Goal: Information Seeking & Learning: Learn about a topic

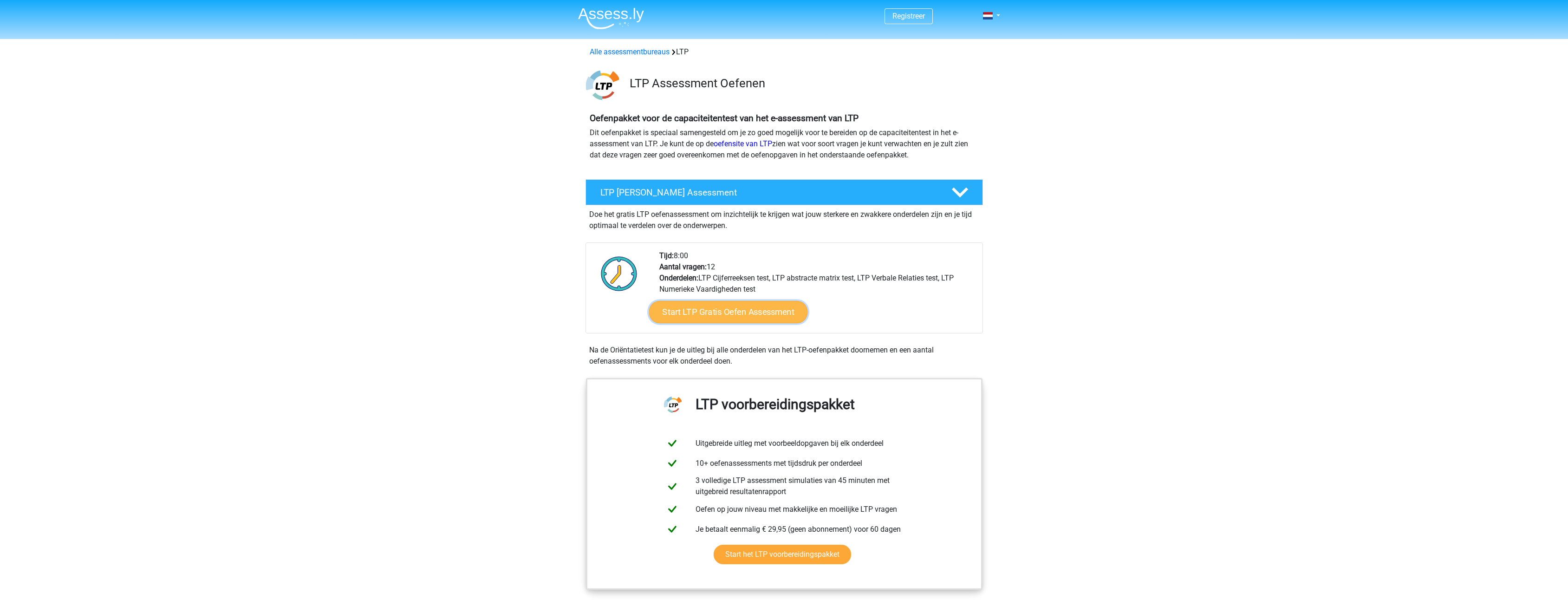
click at [738, 310] on link "Start LTP Gratis Oefen Assessment" at bounding box center [728, 311] width 159 height 22
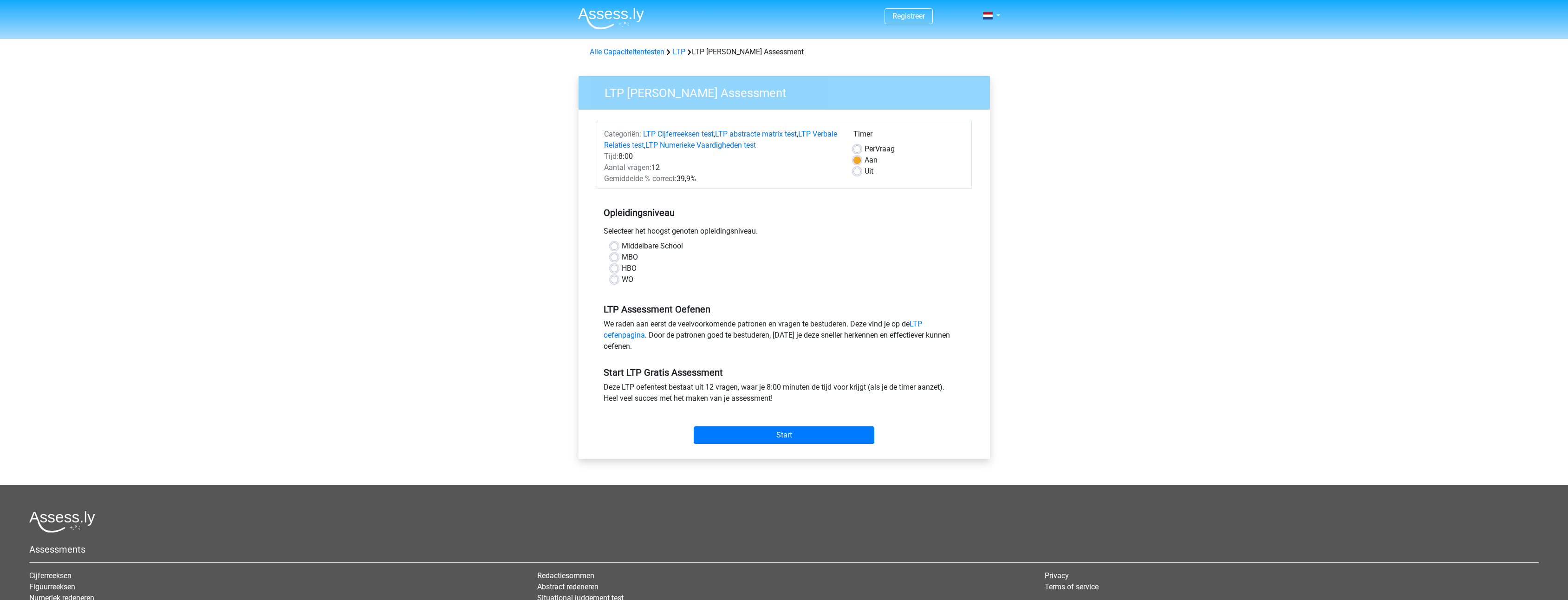
click at [618, 278] on div "WO" at bounding box center [784, 280] width 348 height 11
click at [622, 278] on label "WO" at bounding box center [628, 280] width 11 height 11
click at [616, 278] on input "WO" at bounding box center [614, 279] width 8 height 10
radio input "true"
click at [791, 435] on input "Start" at bounding box center [784, 434] width 181 height 18
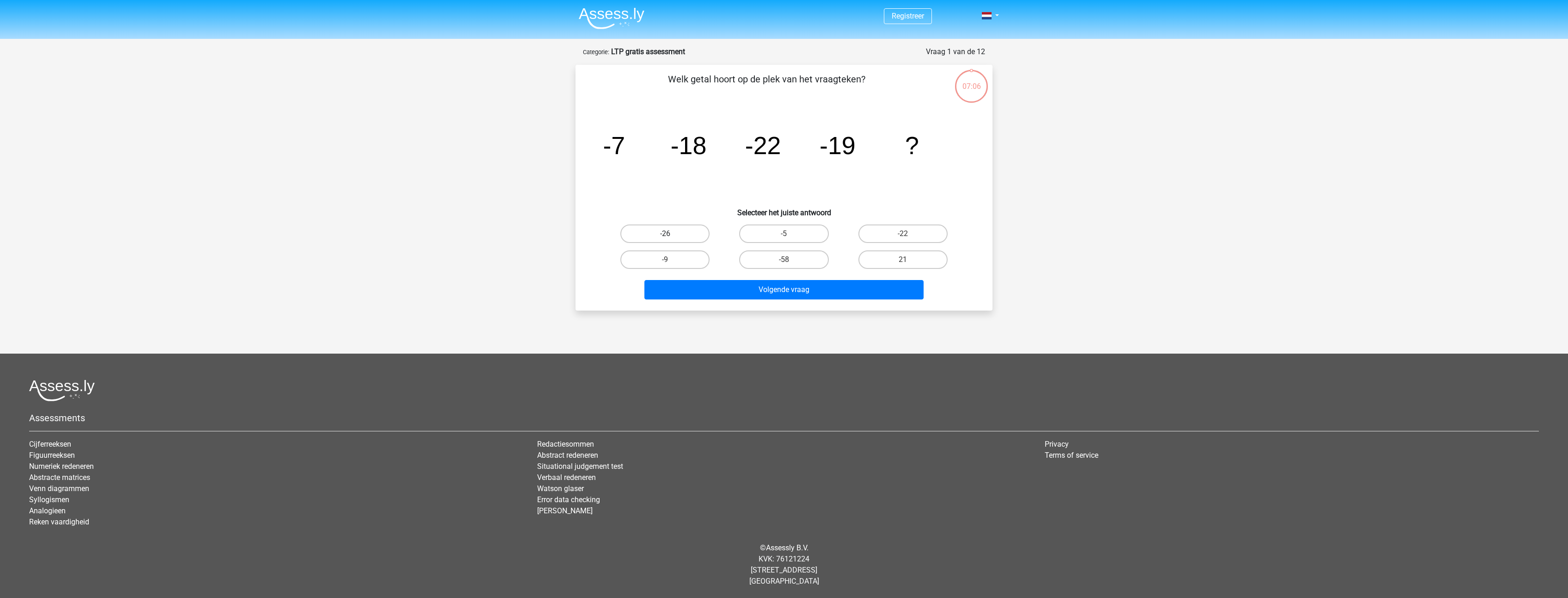
click at [673, 231] on label "-26" at bounding box center [665, 233] width 89 height 18
click at [672, 234] on input "-26" at bounding box center [668, 236] width 6 height 6
radio input "true"
click at [795, 285] on button "Volgende vraag" at bounding box center [784, 290] width 280 height 19
click at [677, 260] on label "-1/32" at bounding box center [665, 259] width 89 height 18
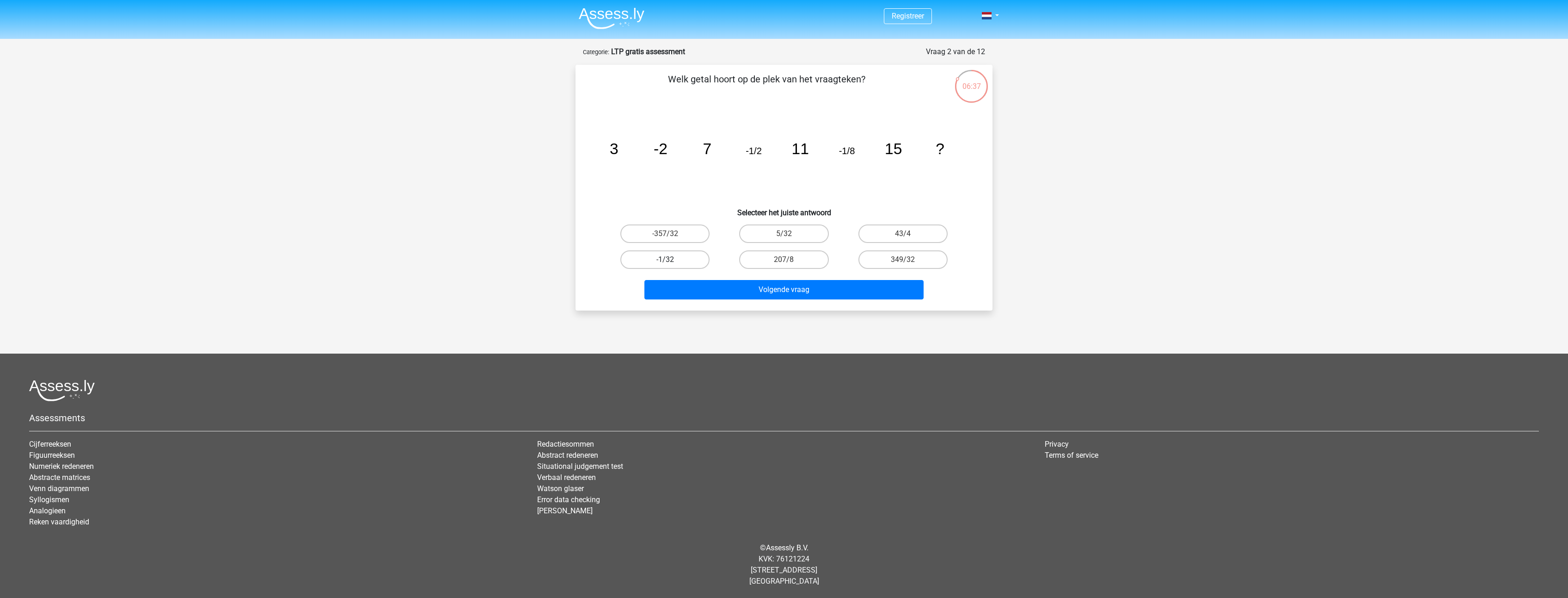
click at [672, 260] on input "-1/32" at bounding box center [668, 262] width 6 height 6
radio input "true"
click at [802, 294] on button "Volgende vraag" at bounding box center [784, 290] width 280 height 19
click at [913, 258] on label "53749" at bounding box center [903, 259] width 89 height 18
click at [909, 259] on input "53749" at bounding box center [906, 262] width 6 height 6
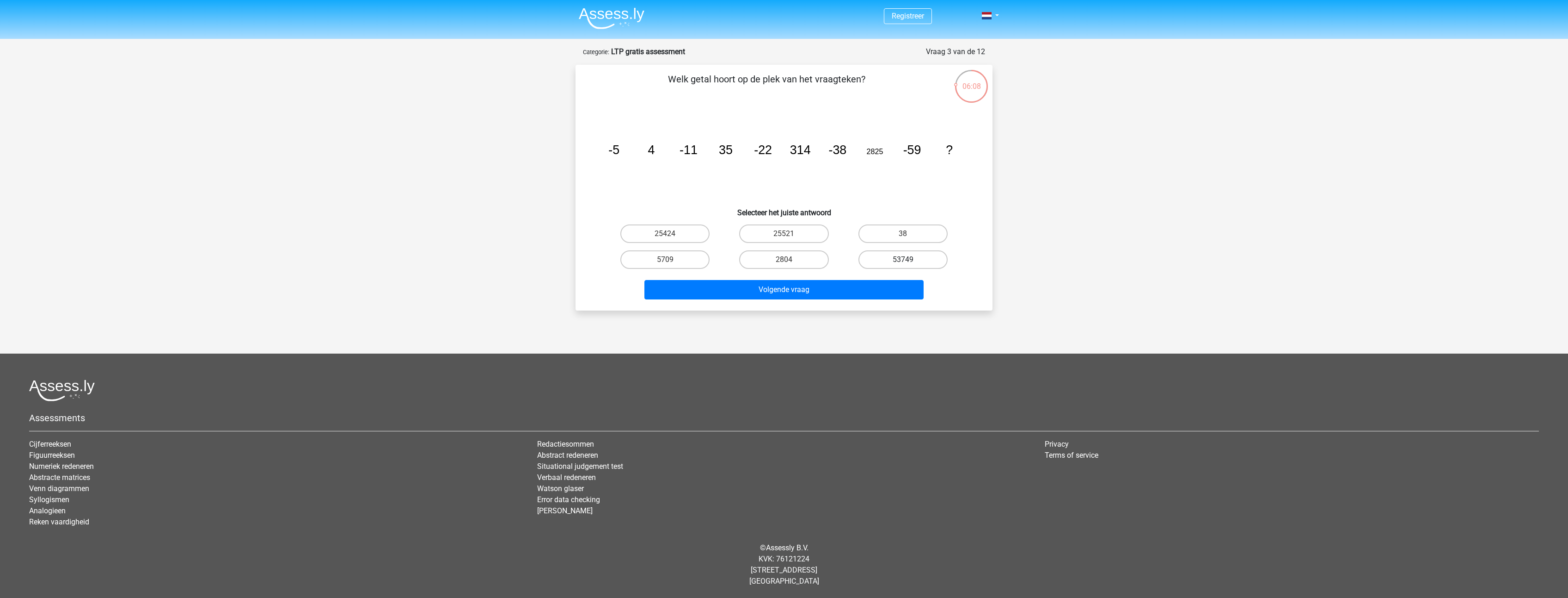
radio input "true"
click at [842, 280] on button "Volgende vraag" at bounding box center [784, 290] width 280 height 19
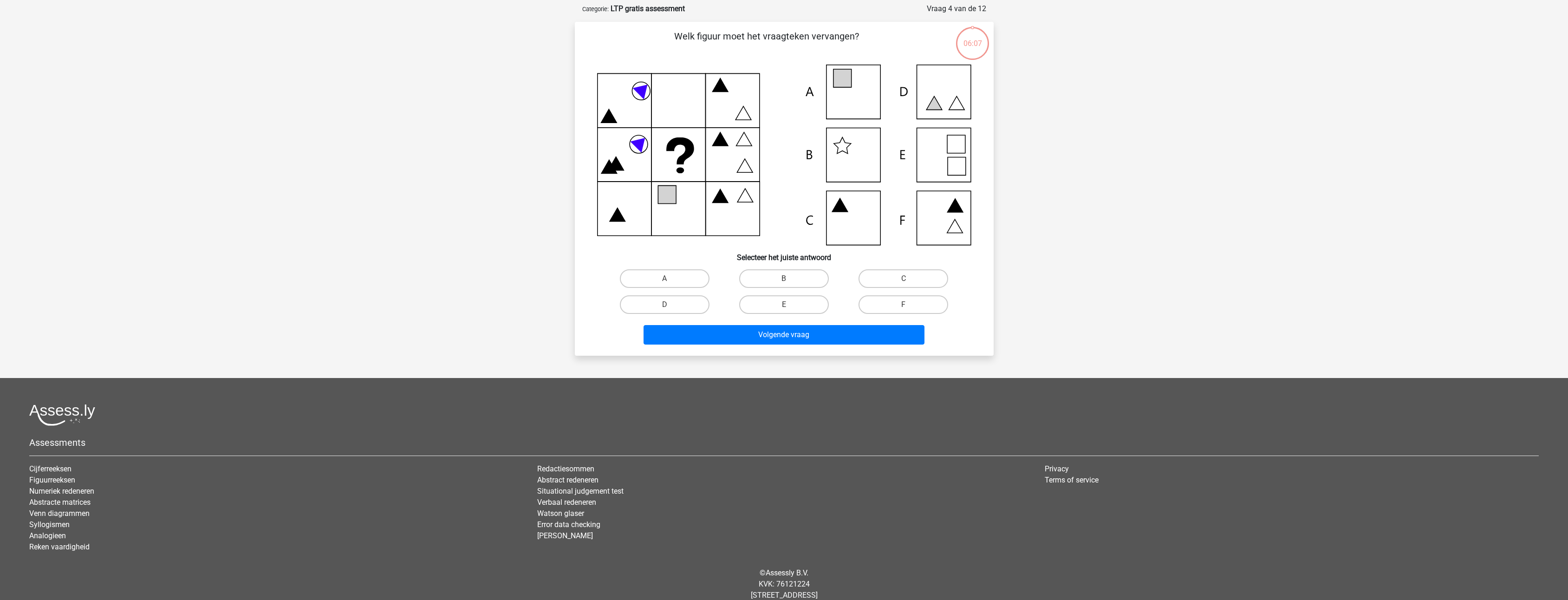
scroll to position [47, 0]
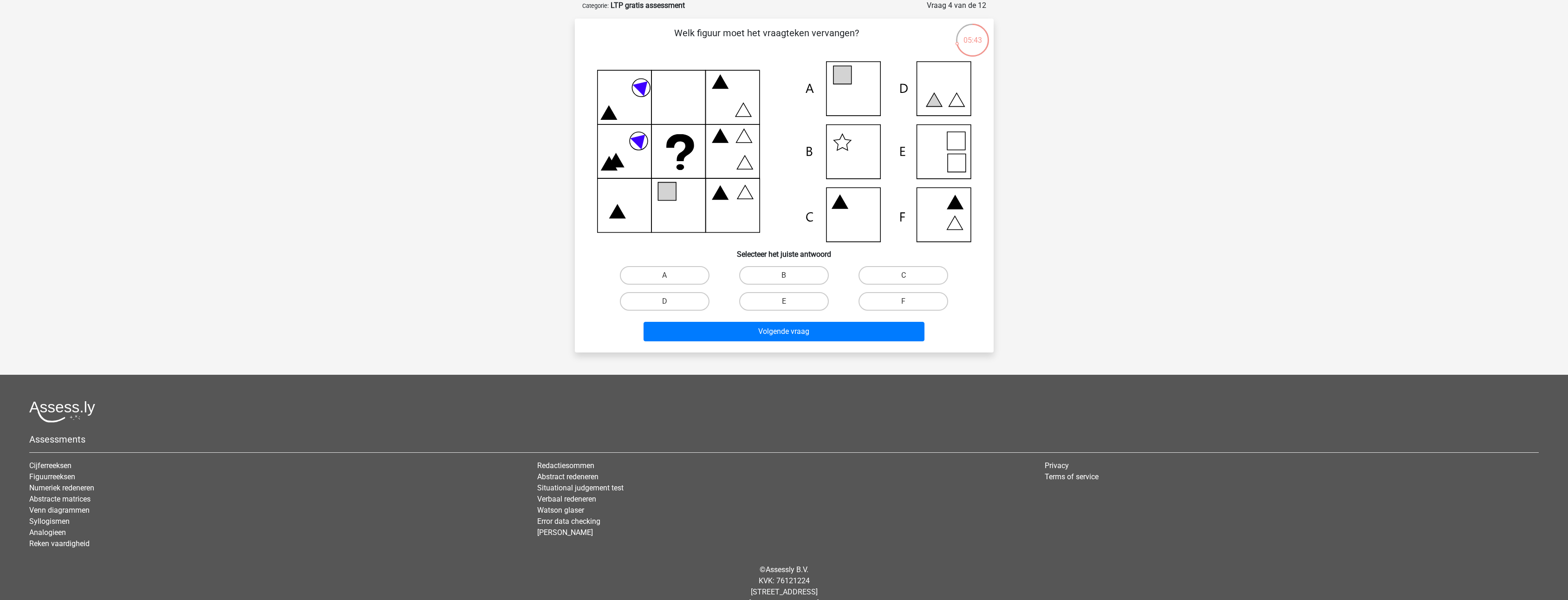
click at [845, 87] on icon at bounding box center [784, 151] width 374 height 181
click at [675, 273] on label "A" at bounding box center [665, 274] width 90 height 18
click at [671, 275] on input "A" at bounding box center [667, 278] width 6 height 6
radio input "true"
click at [798, 329] on button "Volgende vraag" at bounding box center [784, 331] width 281 height 19
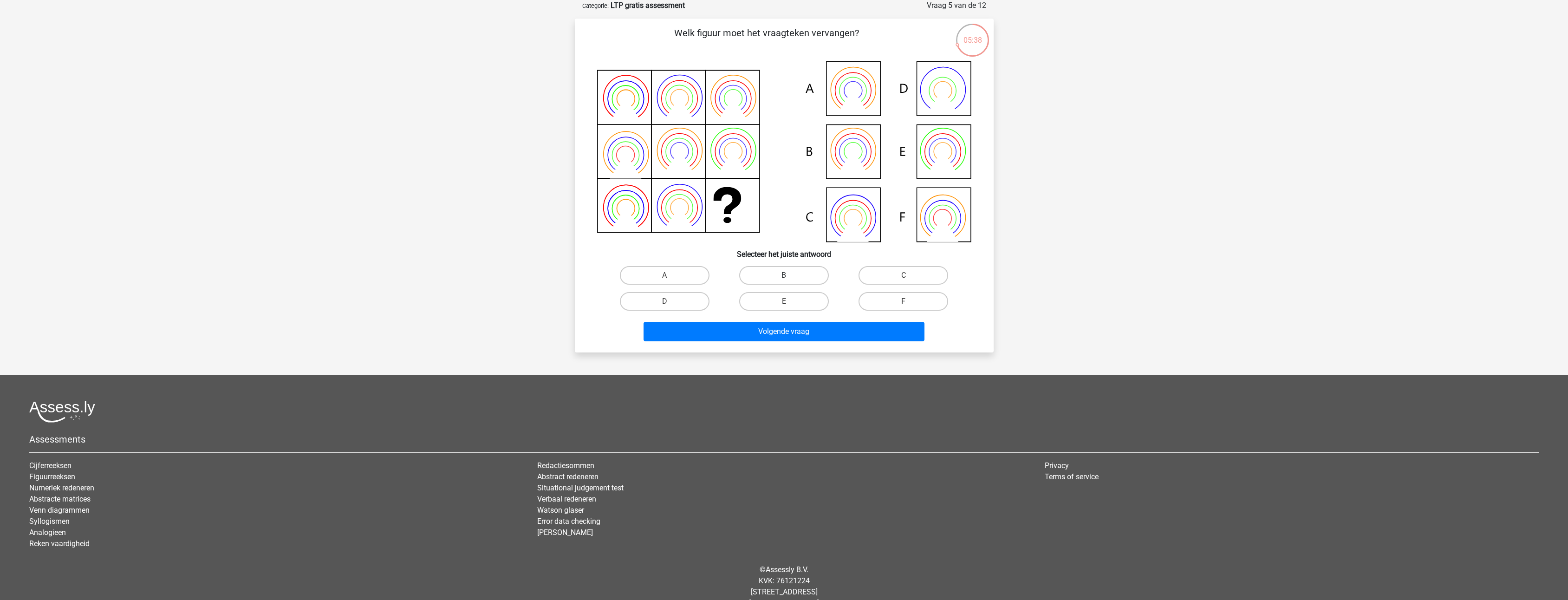
click at [794, 274] on label "B" at bounding box center [784, 274] width 90 height 18
click at [790, 275] on input "B" at bounding box center [787, 278] width 6 height 6
radio input "true"
click at [780, 325] on button "Volgende vraag" at bounding box center [784, 331] width 281 height 19
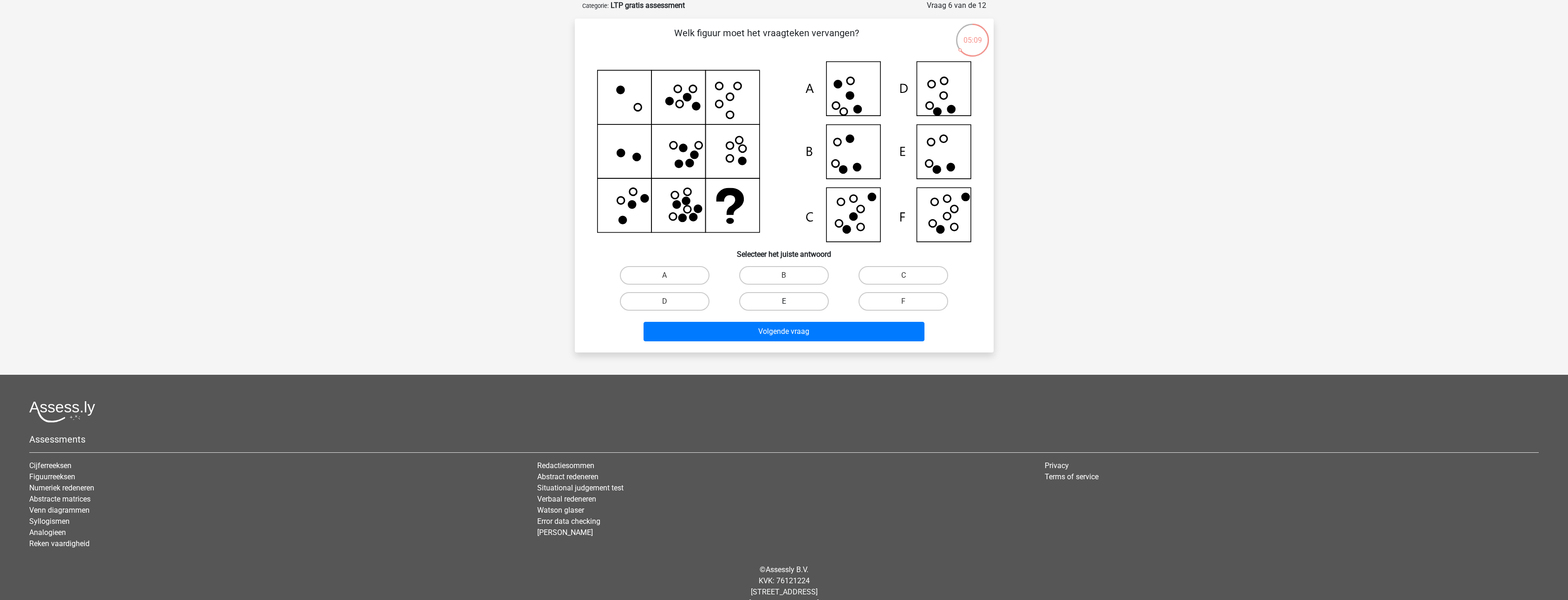
click at [794, 298] on label "E" at bounding box center [784, 301] width 90 height 18
click at [790, 301] on input "E" at bounding box center [787, 304] width 6 height 6
radio input "true"
click at [797, 329] on button "Volgende vraag" at bounding box center [784, 331] width 281 height 19
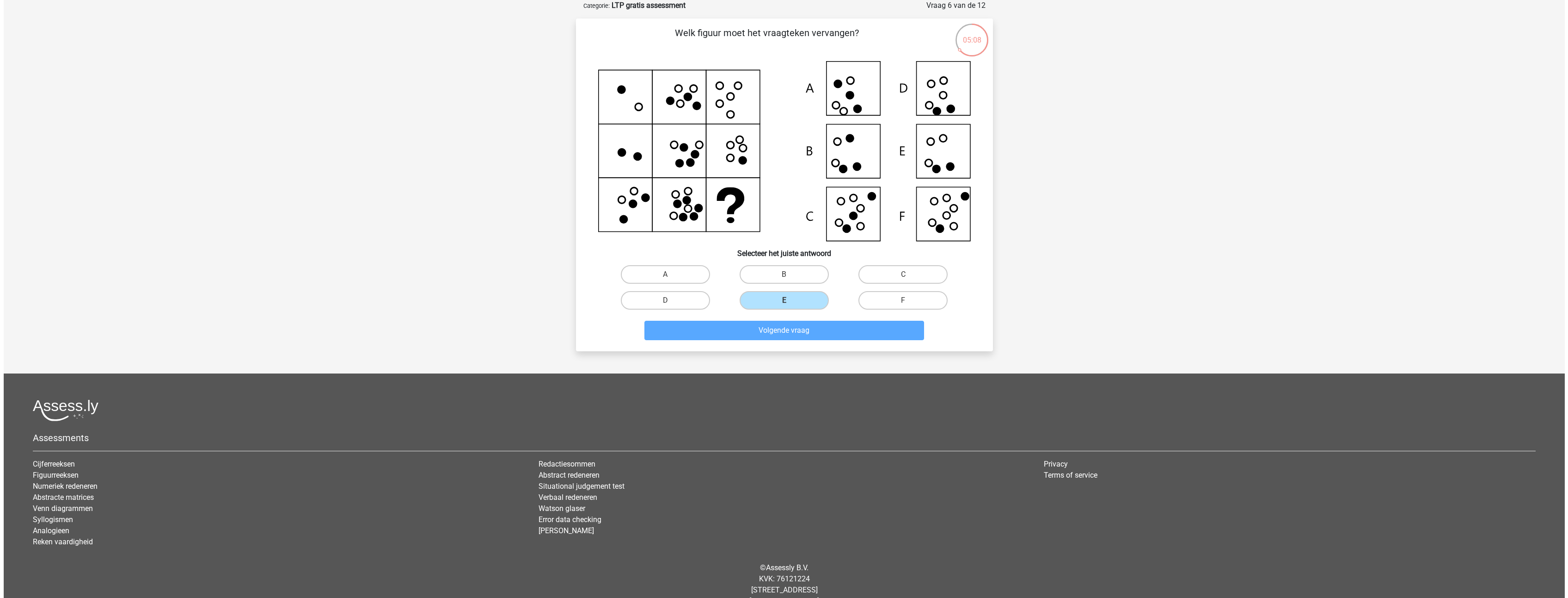
scroll to position [0, 0]
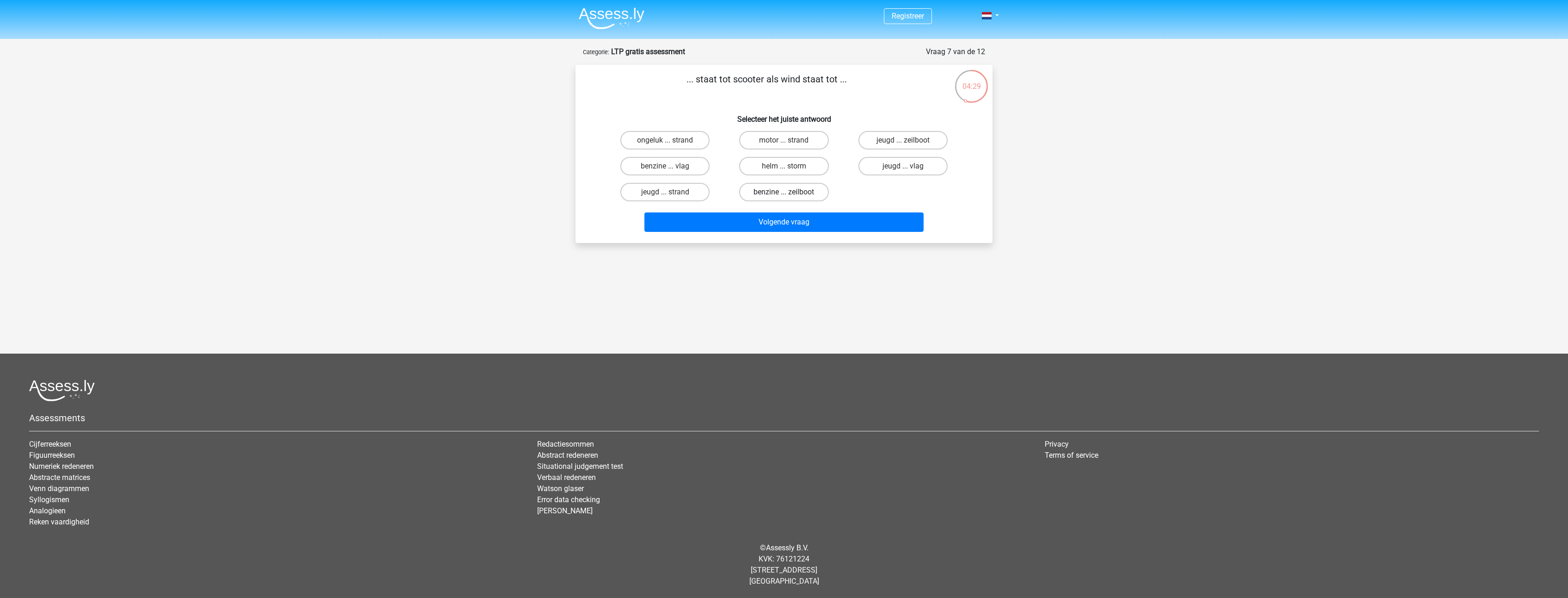
click at [773, 193] on label "benzine ... zeilboot" at bounding box center [784, 192] width 89 height 18
click at [784, 193] on input "benzine ... zeilboot" at bounding box center [787, 195] width 6 height 6
radio input "true"
click at [786, 223] on button "Volgende vraag" at bounding box center [784, 222] width 280 height 19
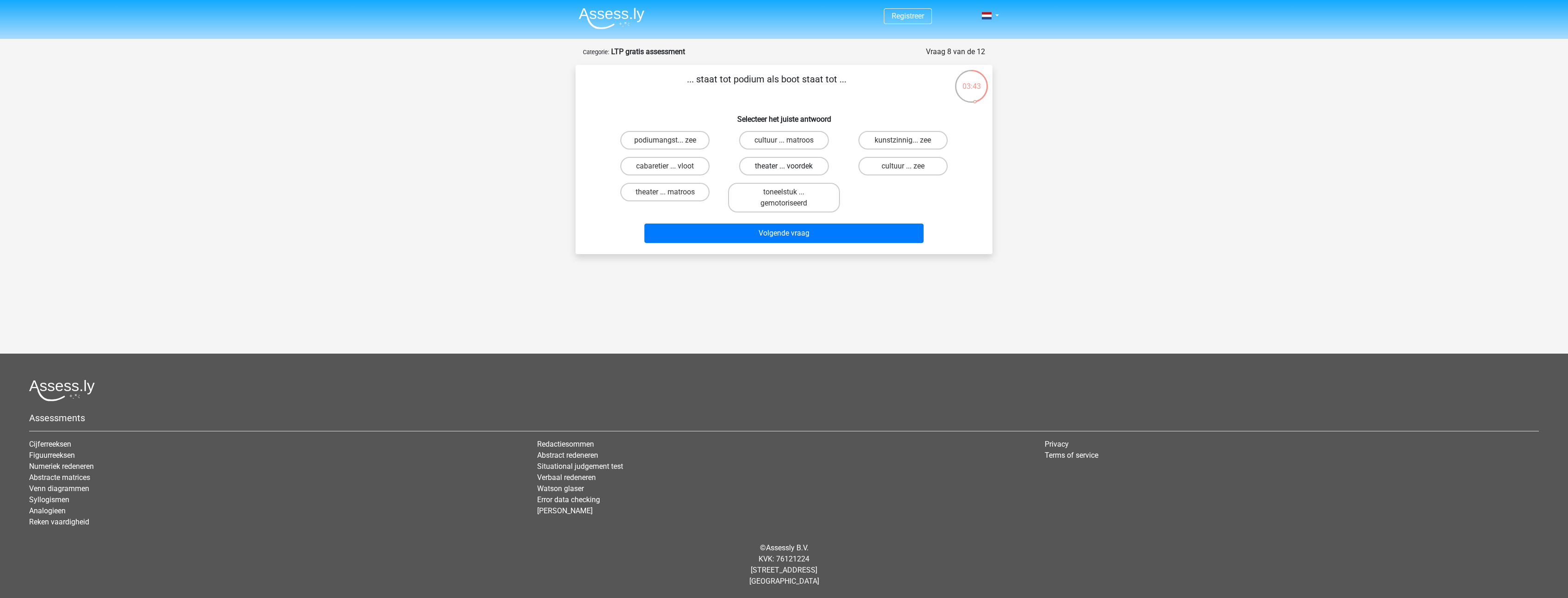
click at [790, 163] on label "theater ... voordek" at bounding box center [784, 165] width 89 height 18
click at [790, 166] on input "theater ... voordek" at bounding box center [787, 169] width 6 height 6
radio input "true"
click at [788, 232] on button "Volgende vraag" at bounding box center [784, 233] width 280 height 19
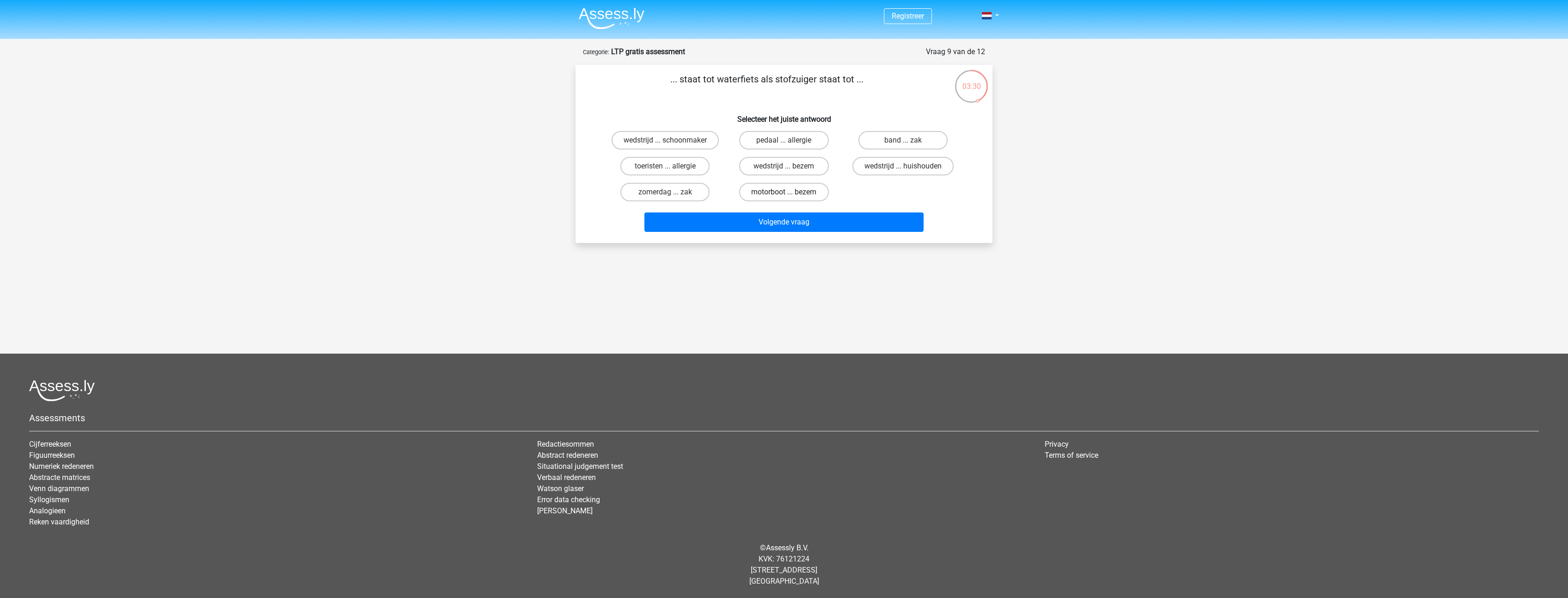
click at [795, 195] on label "motorboot ... bezem" at bounding box center [784, 192] width 89 height 18
click at [790, 195] on input "motorboot ... bezem" at bounding box center [787, 195] width 6 height 6
radio input "true"
click at [803, 227] on button "Volgende vraag" at bounding box center [784, 222] width 280 height 19
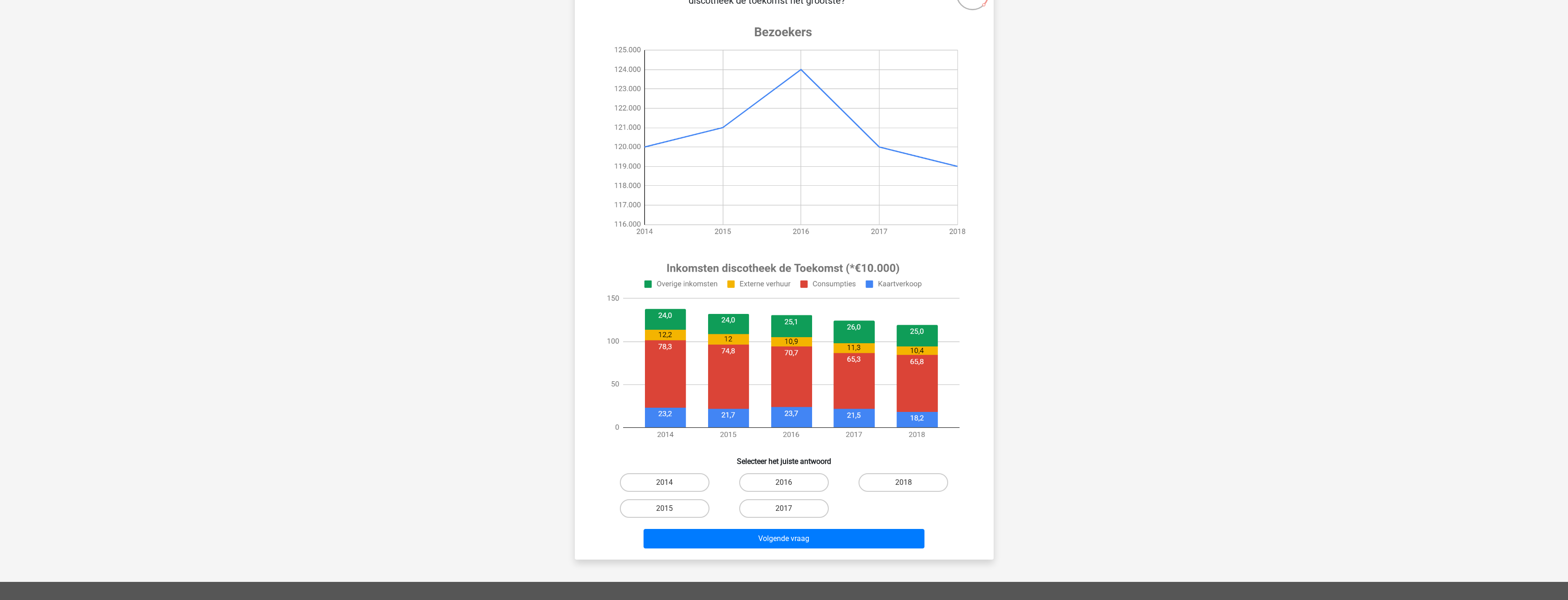
scroll to position [139, 0]
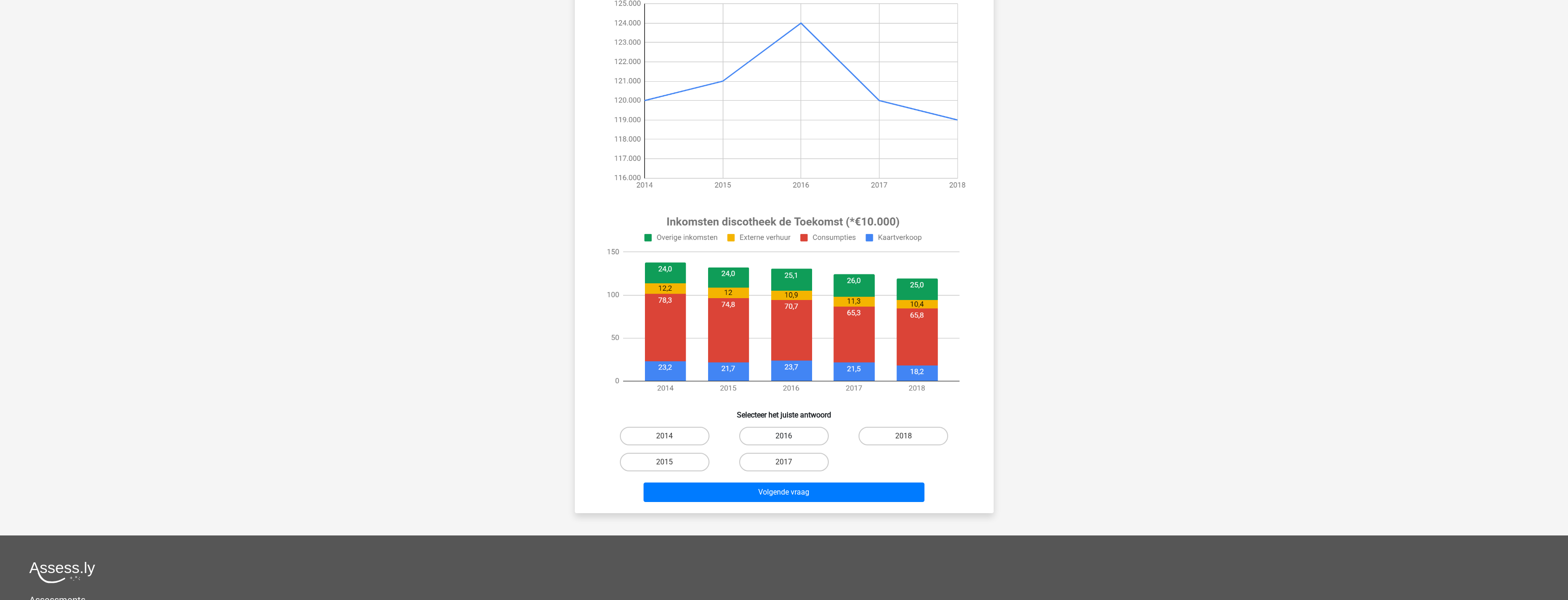
click at [785, 430] on label "2016" at bounding box center [784, 435] width 90 height 18
click at [785, 436] on input "2016" at bounding box center [787, 439] width 6 height 6
radio input "true"
click at [782, 491] on button "Volgende vraag" at bounding box center [784, 491] width 281 height 19
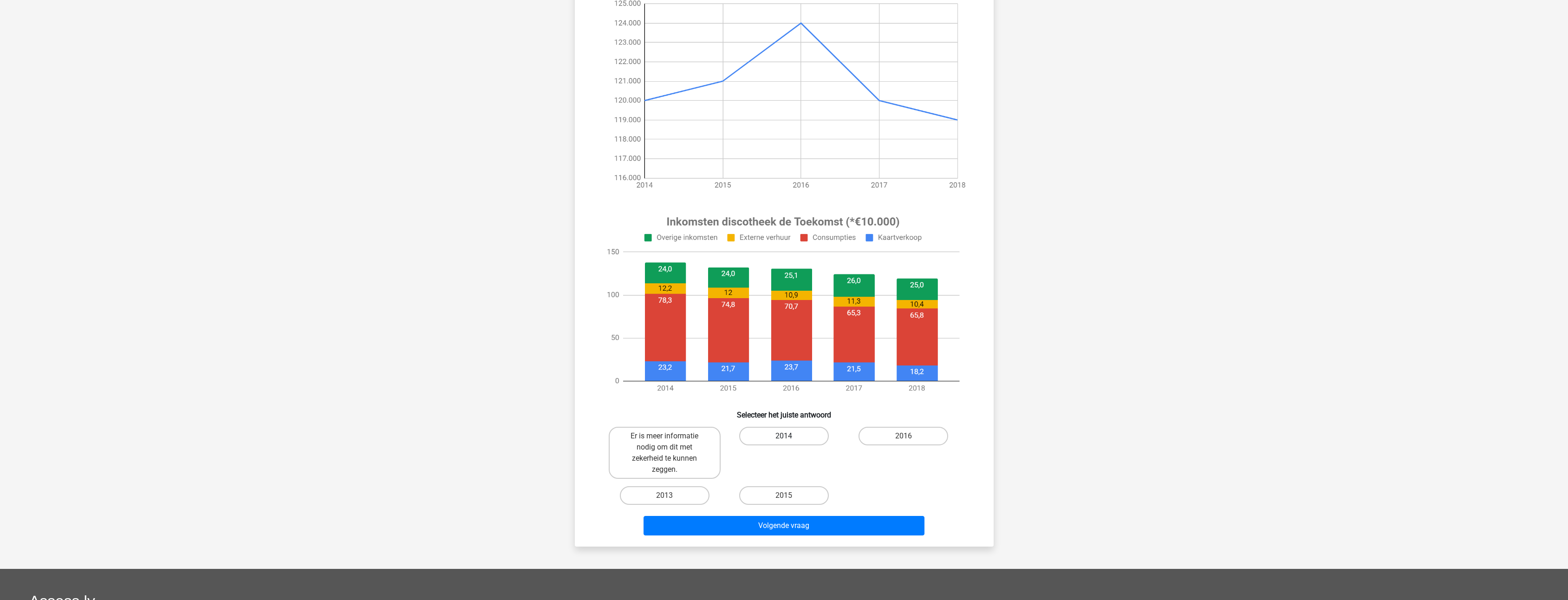
click at [795, 436] on label "2014" at bounding box center [784, 435] width 90 height 18
click at [790, 436] on input "2014" at bounding box center [787, 439] width 6 height 6
radio input "true"
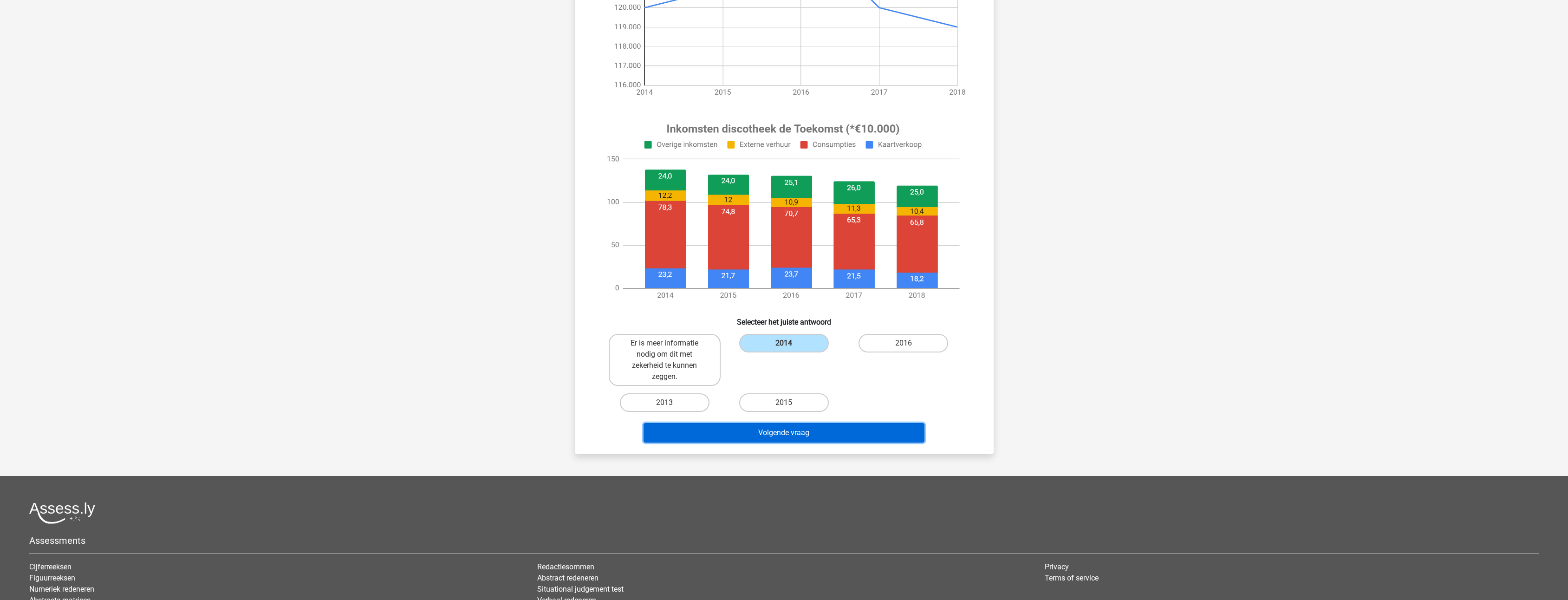
click at [796, 433] on button "Volgende vraag" at bounding box center [784, 432] width 281 height 19
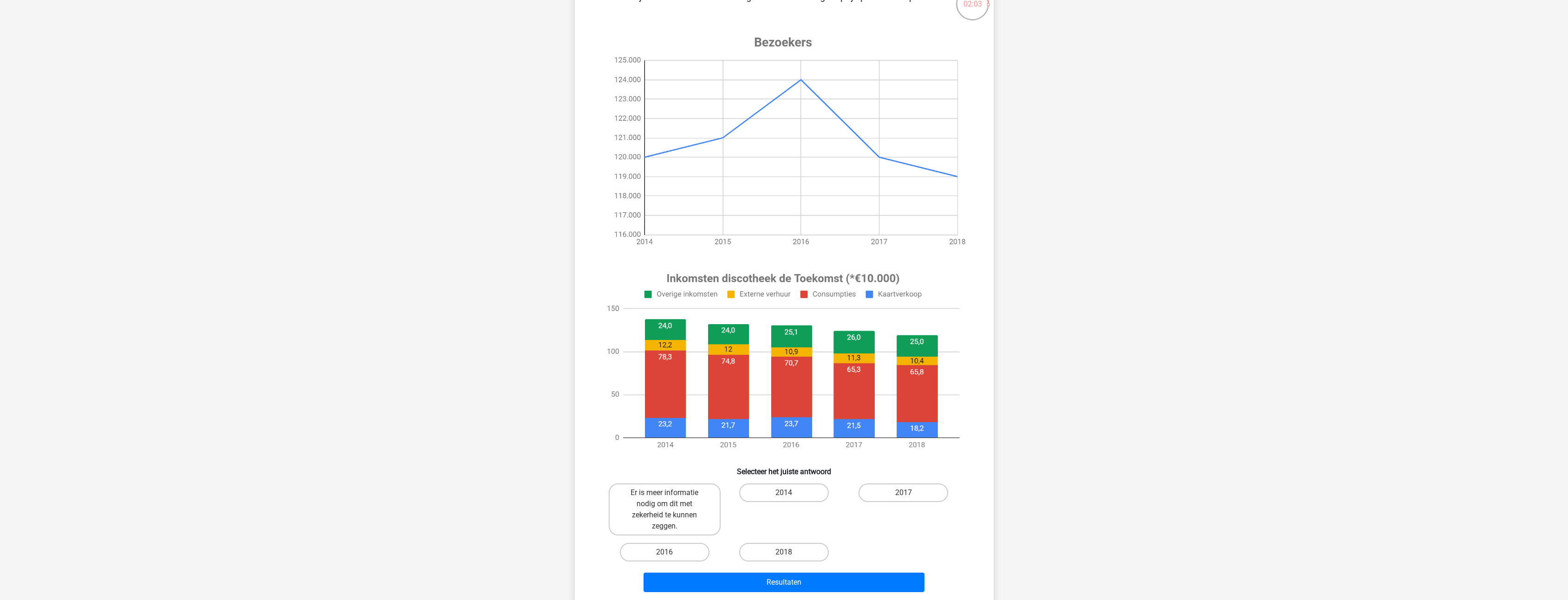
scroll to position [92, 0]
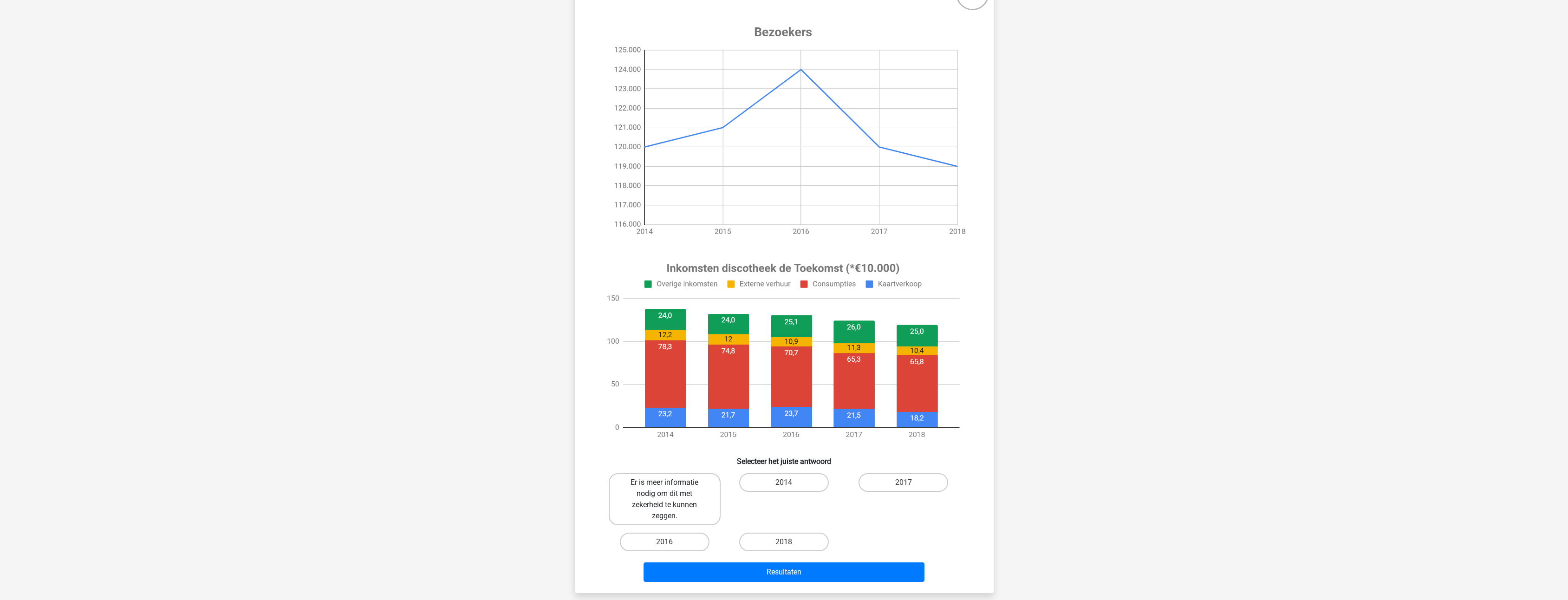
click at [679, 492] on label "Er is meer informatie nodig om dit met zekerheid te kunnen zeggen." at bounding box center [664, 499] width 111 height 52
click at [671, 489] on input "Er is meer informatie nodig om dit met zekerheid te kunnen zeggen." at bounding box center [667, 485] width 6 height 6
radio input "true"
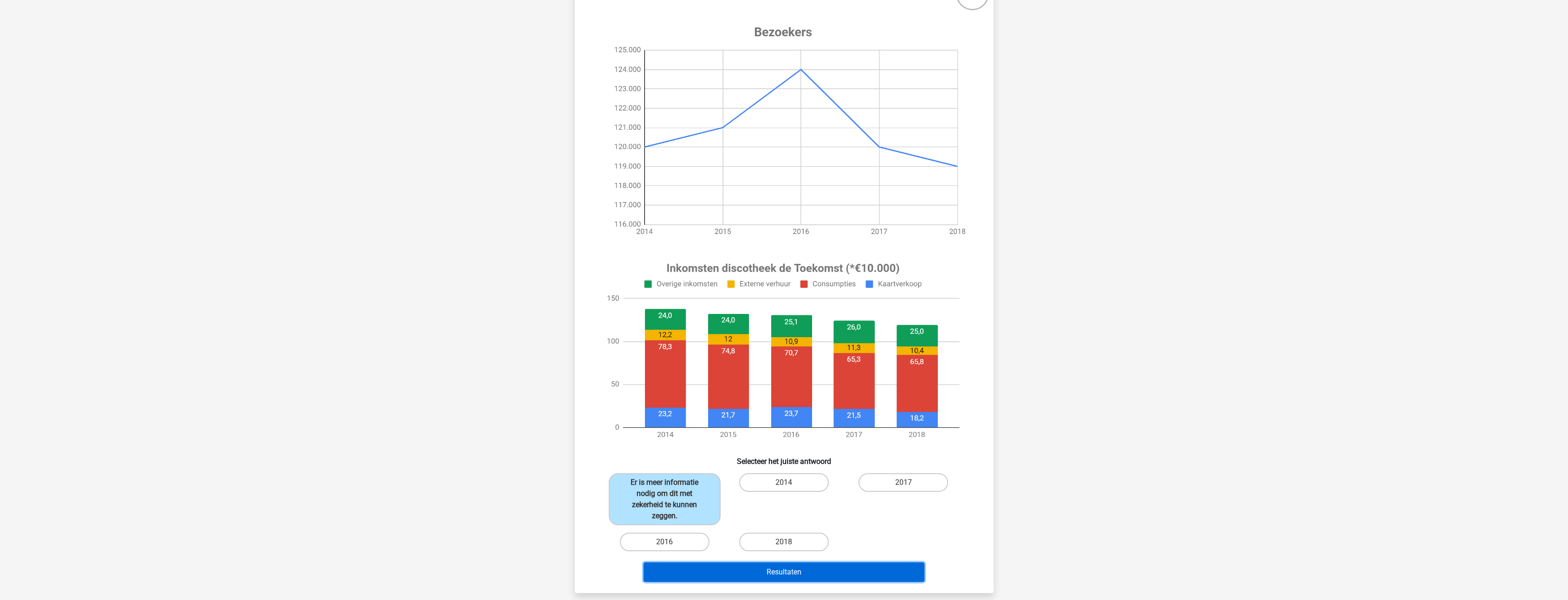
click at [810, 568] on button "Resultaten" at bounding box center [784, 571] width 281 height 19
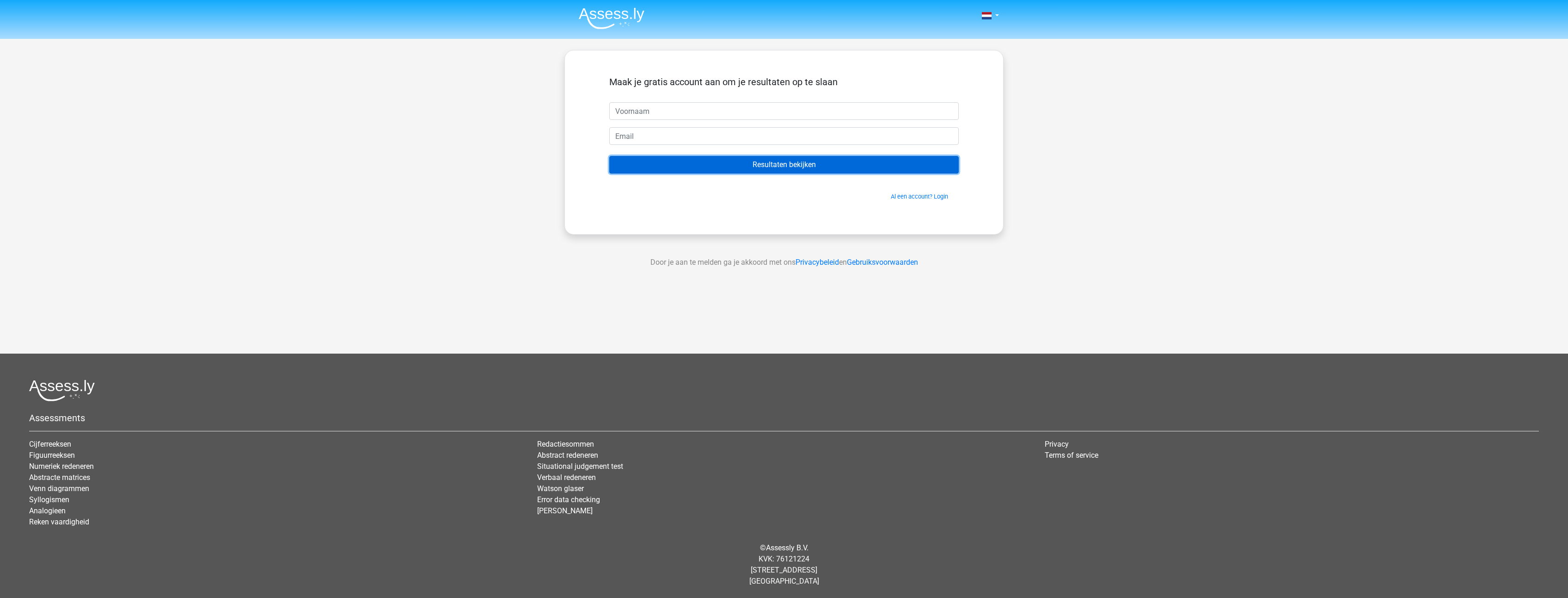
click at [758, 166] on input "Resultaten bekijken" at bounding box center [784, 164] width 349 height 18
click at [685, 117] on input "text" at bounding box center [784, 111] width 349 height 18
type input "John"
click at [768, 163] on input "Resultaten bekijken" at bounding box center [784, 164] width 349 height 18
paste input "gmyjmxntruenqndnal@fxavaj.com"
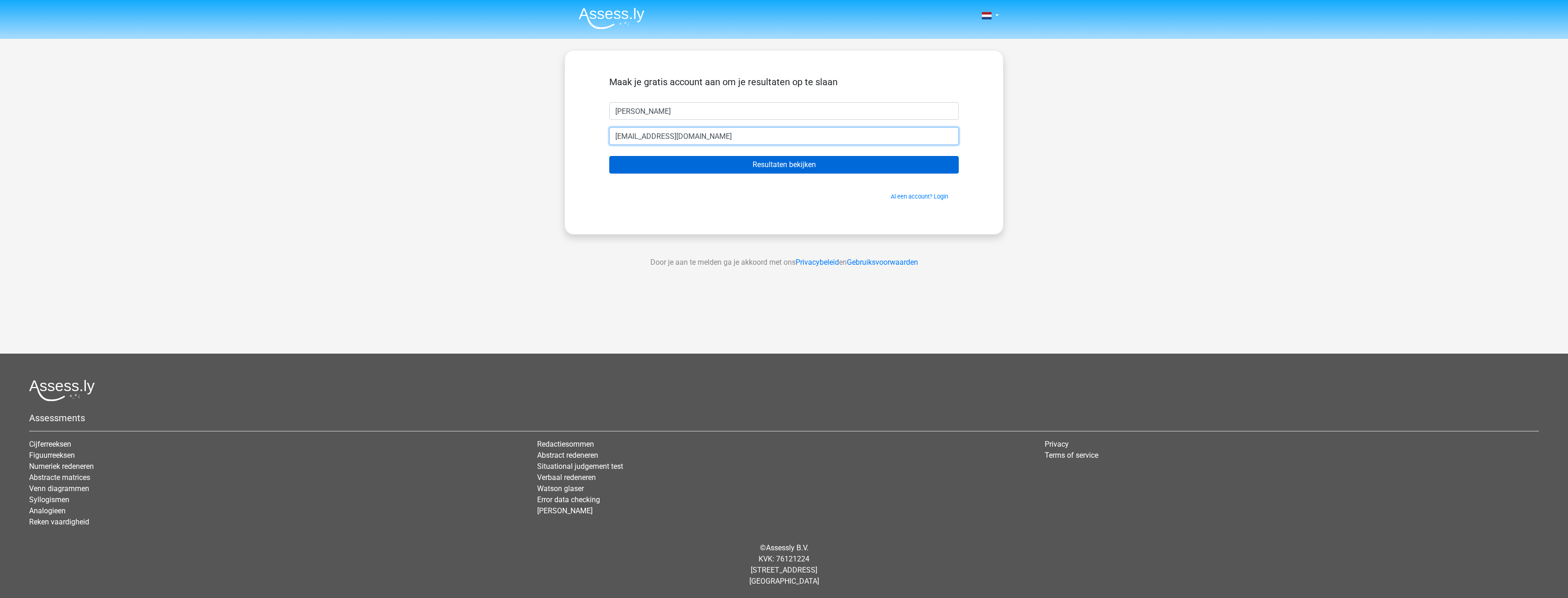
type input "gmyjmxntruenqndnal@fxavaj.com"
click at [715, 162] on input "Resultaten bekijken" at bounding box center [784, 164] width 349 height 18
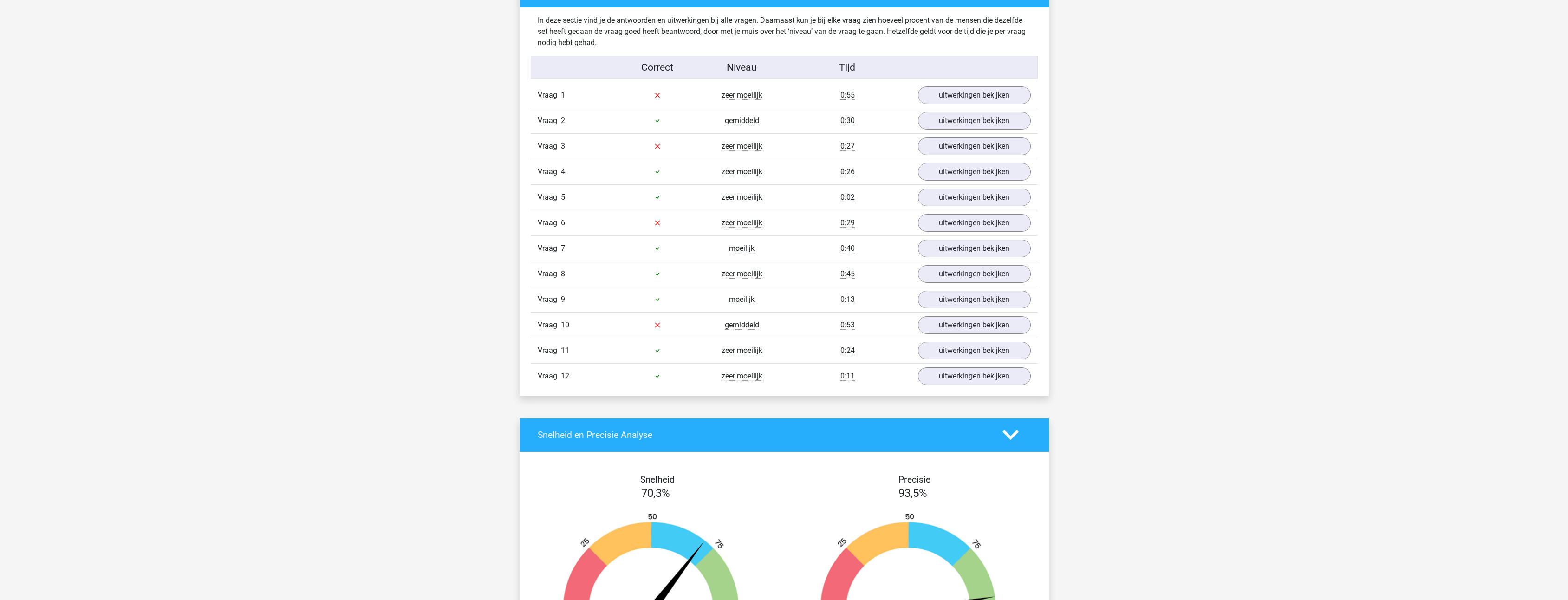
scroll to position [975, 0]
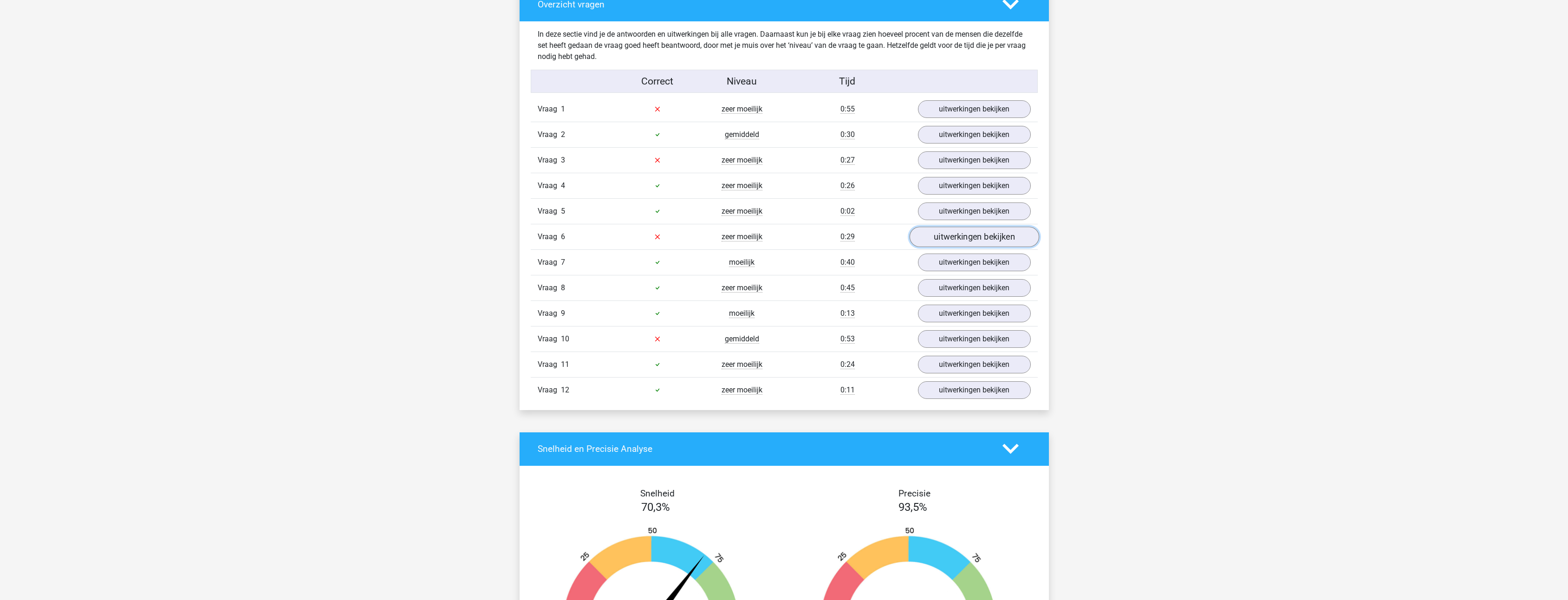
click at [981, 235] on link "uitwerkingen bekijken" at bounding box center [974, 236] width 130 height 20
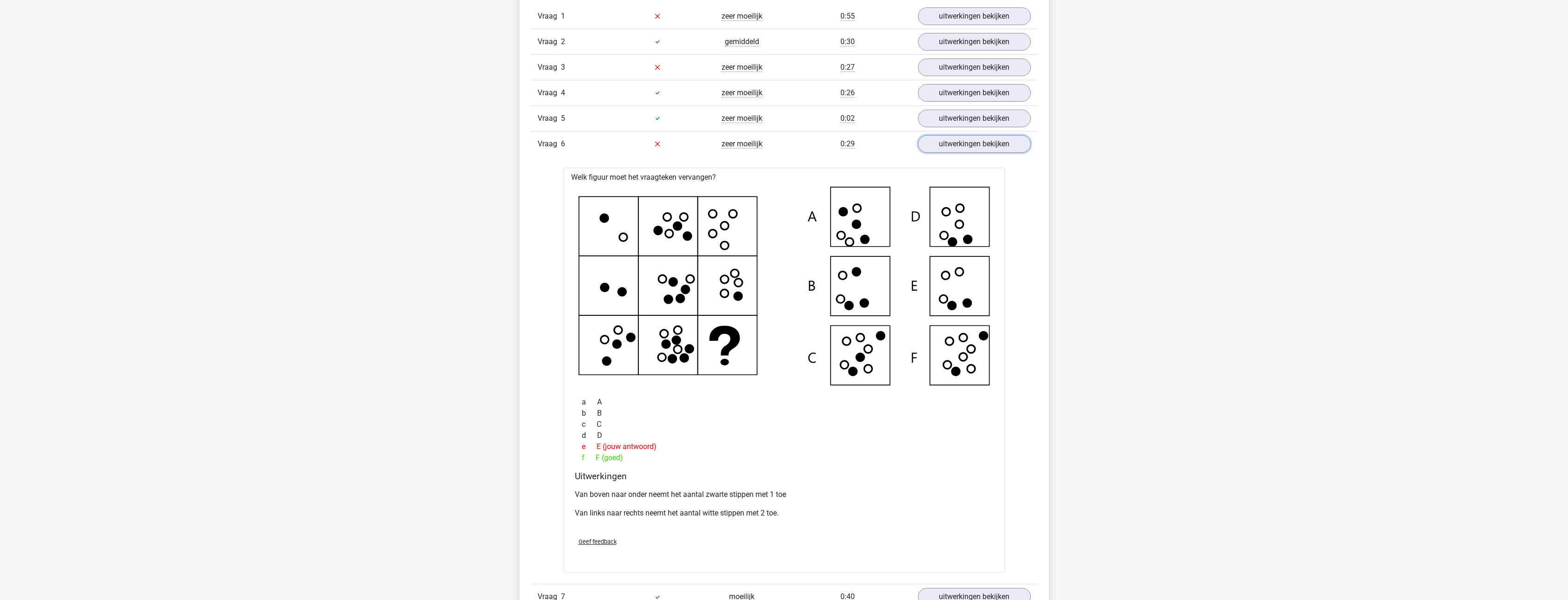
scroll to position [929, 0]
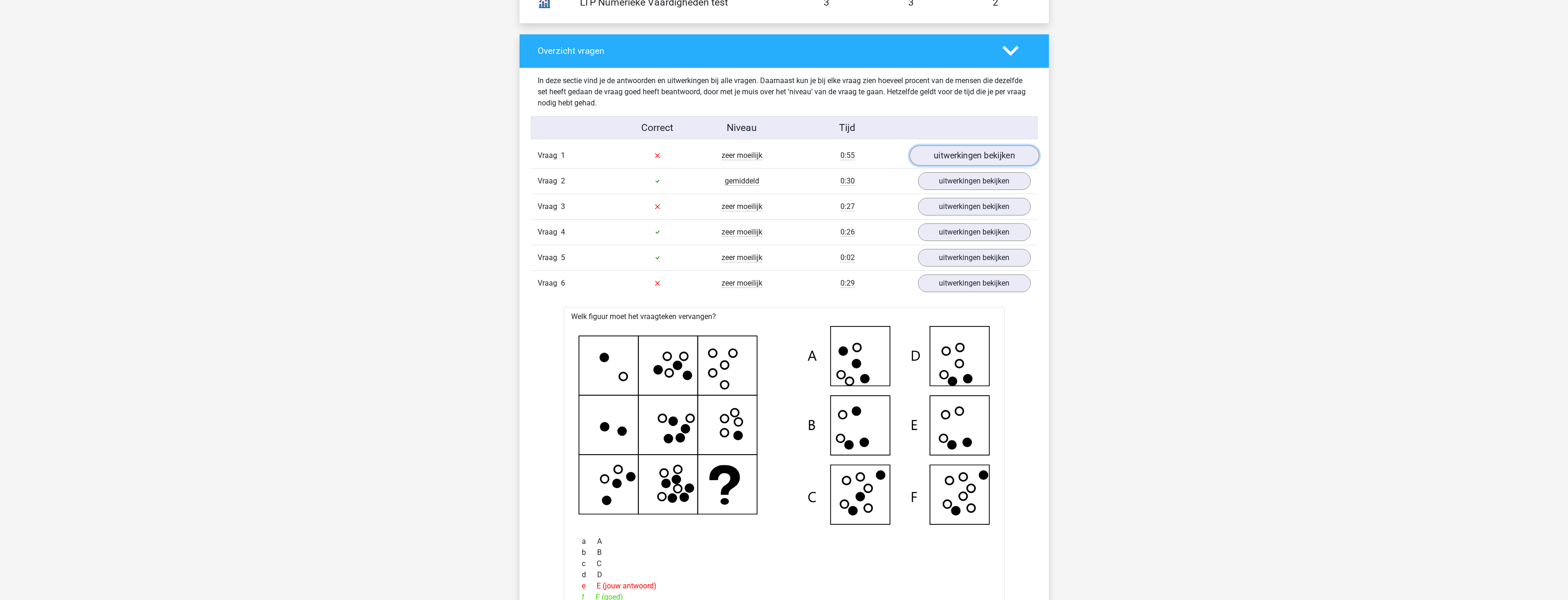
click at [958, 151] on link "uitwerkingen bekijken" at bounding box center [974, 155] width 130 height 20
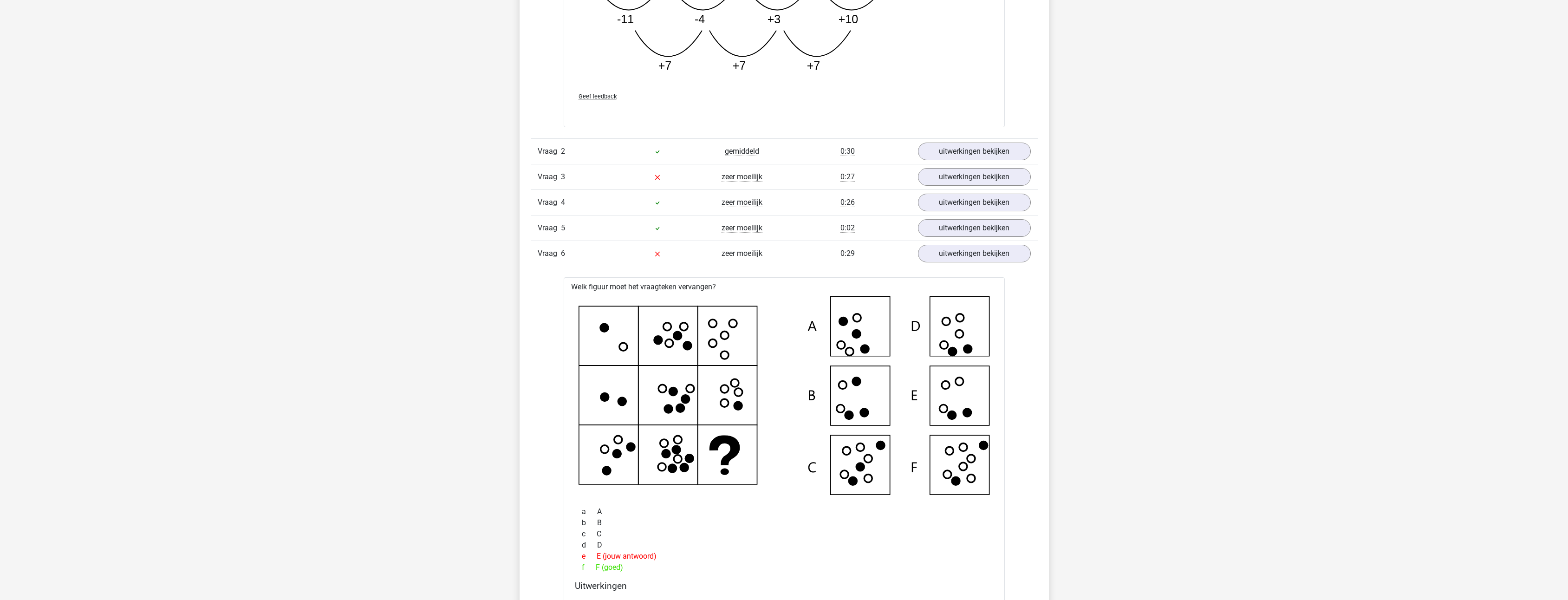
scroll to position [1439, 0]
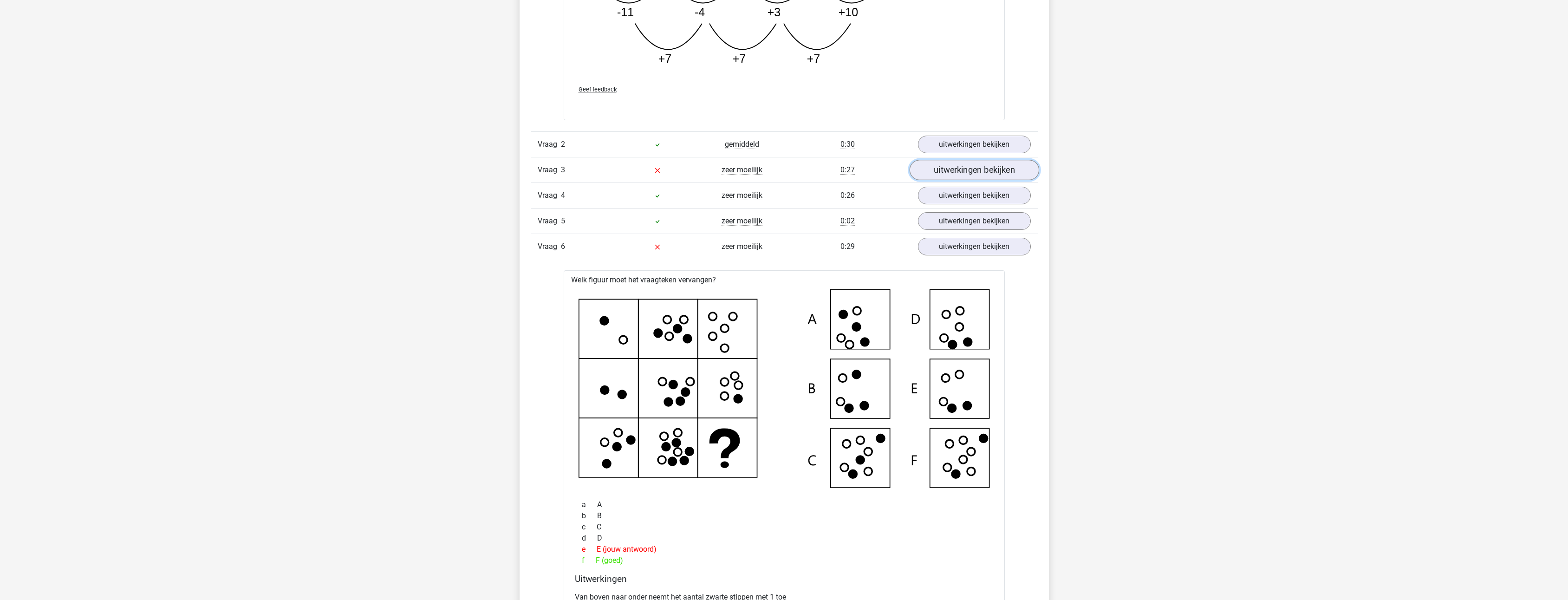
click at [955, 171] on link "uitwerkingen bekijken" at bounding box center [974, 170] width 130 height 20
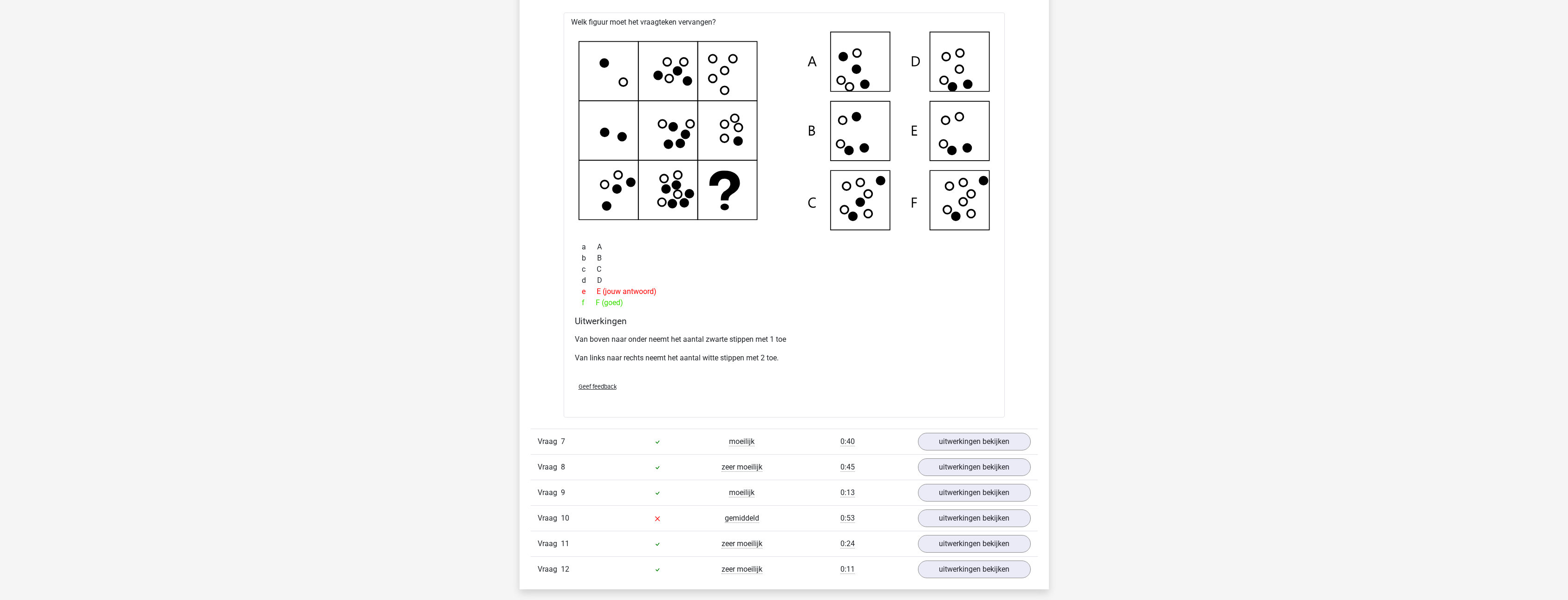
scroll to position [2321, 0]
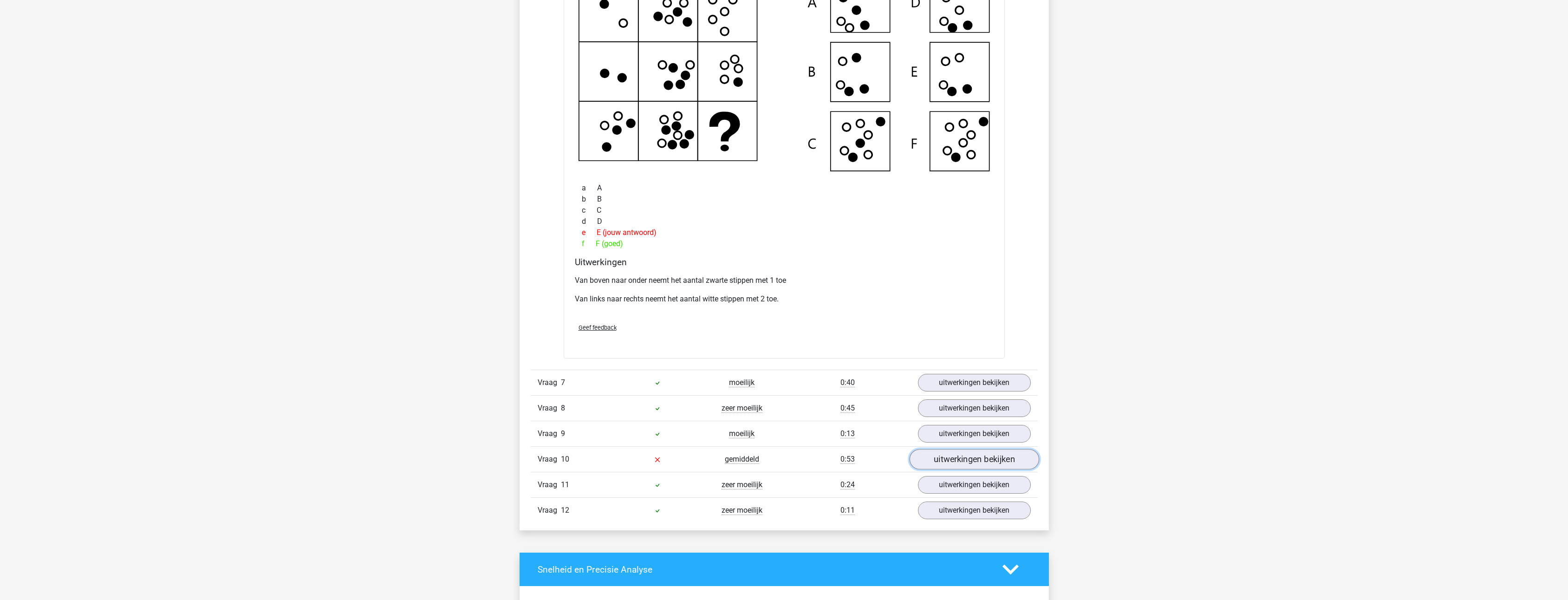
click at [970, 455] on link "uitwerkingen bekijken" at bounding box center [974, 458] width 130 height 20
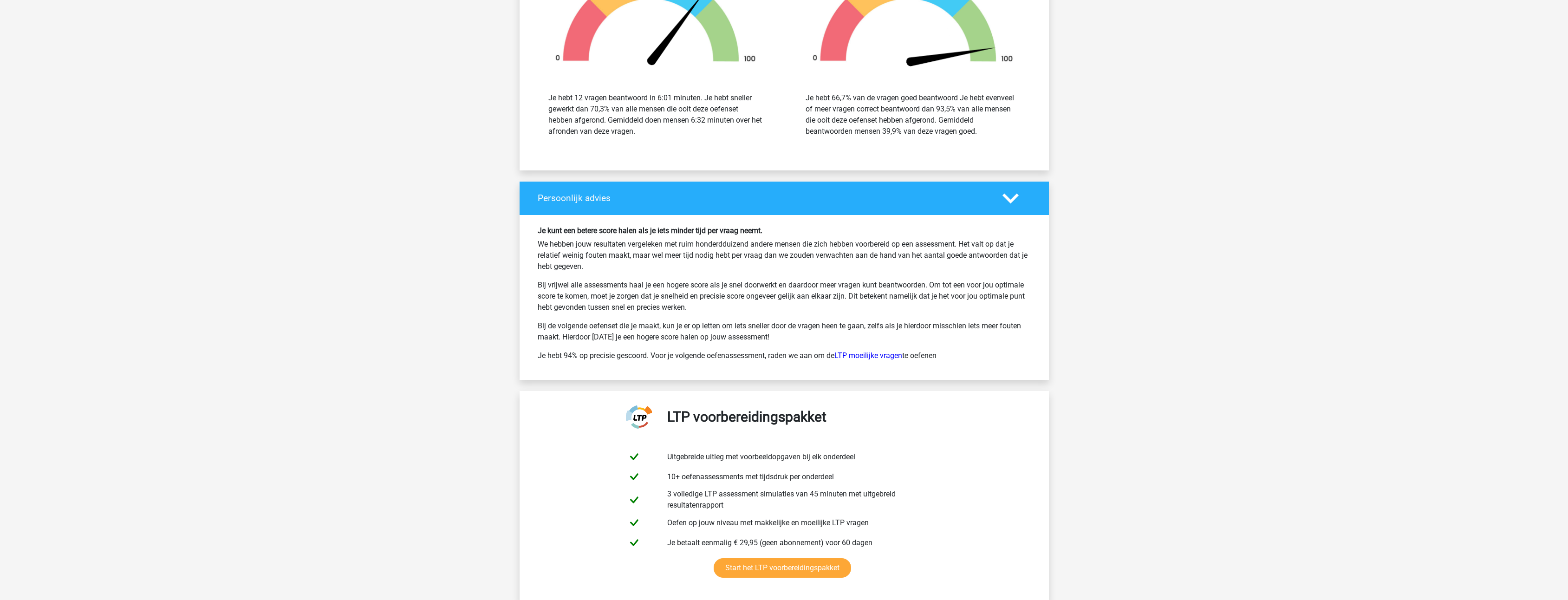
scroll to position [3899, 0]
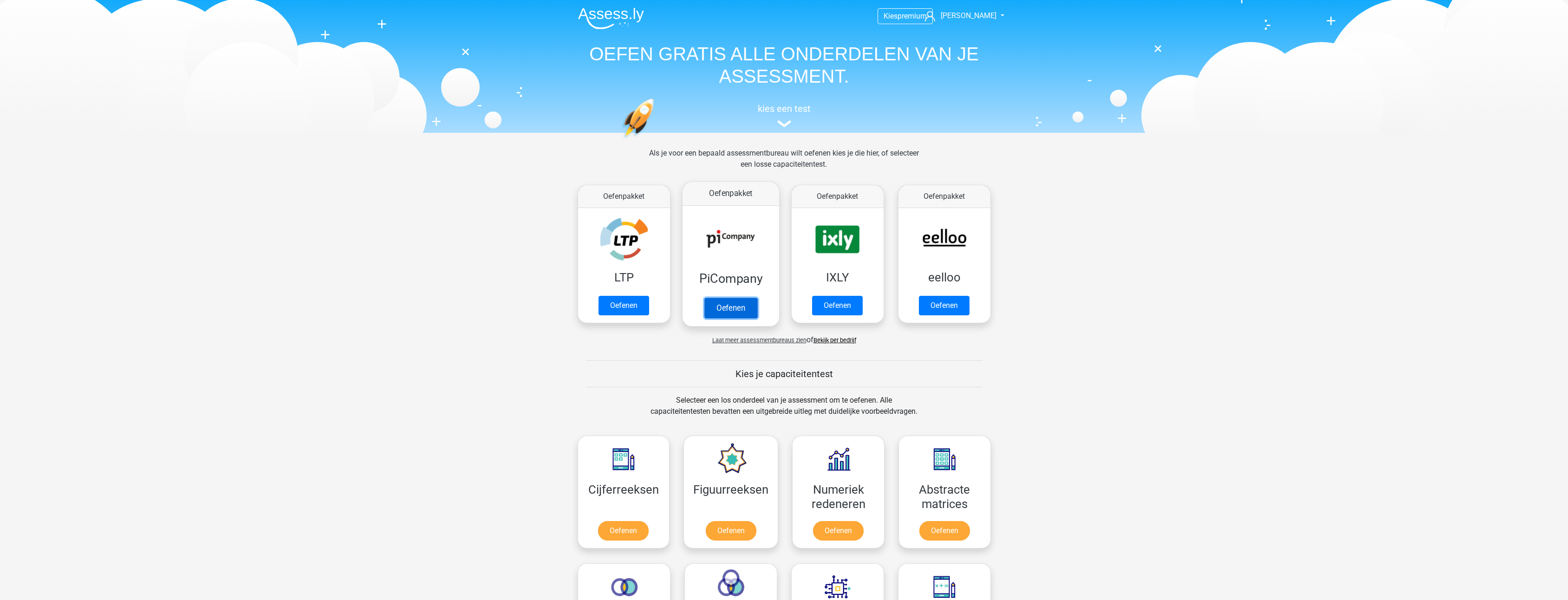
click at [735, 305] on link "Oefenen" at bounding box center [731, 307] width 53 height 20
